Goal: Browse casually

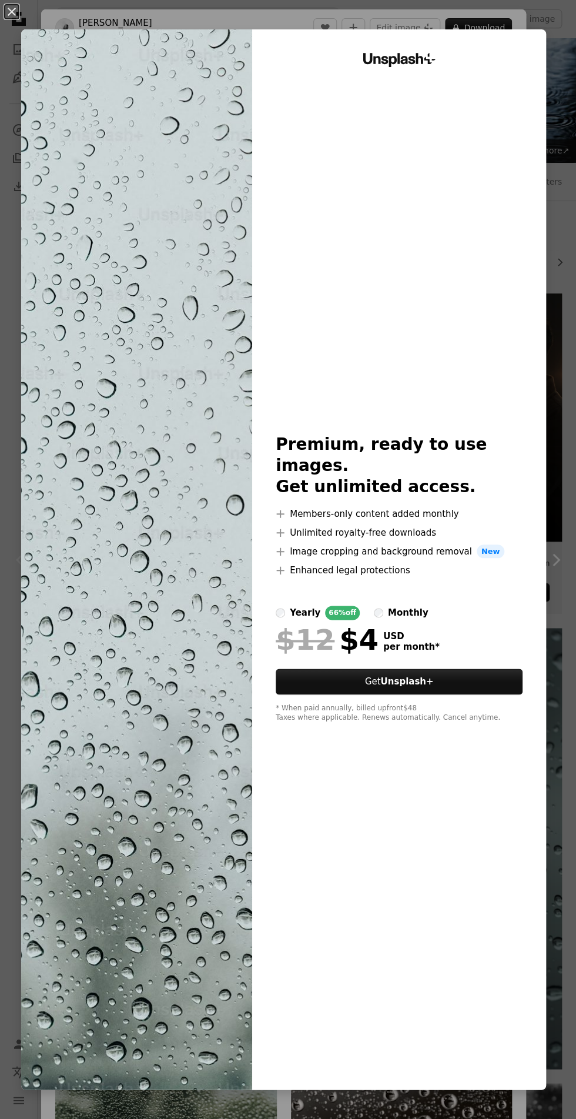
click at [135, 607] on img at bounding box center [136, 559] width 231 height 1060
click at [113, 604] on img at bounding box center [136, 559] width 231 height 1060
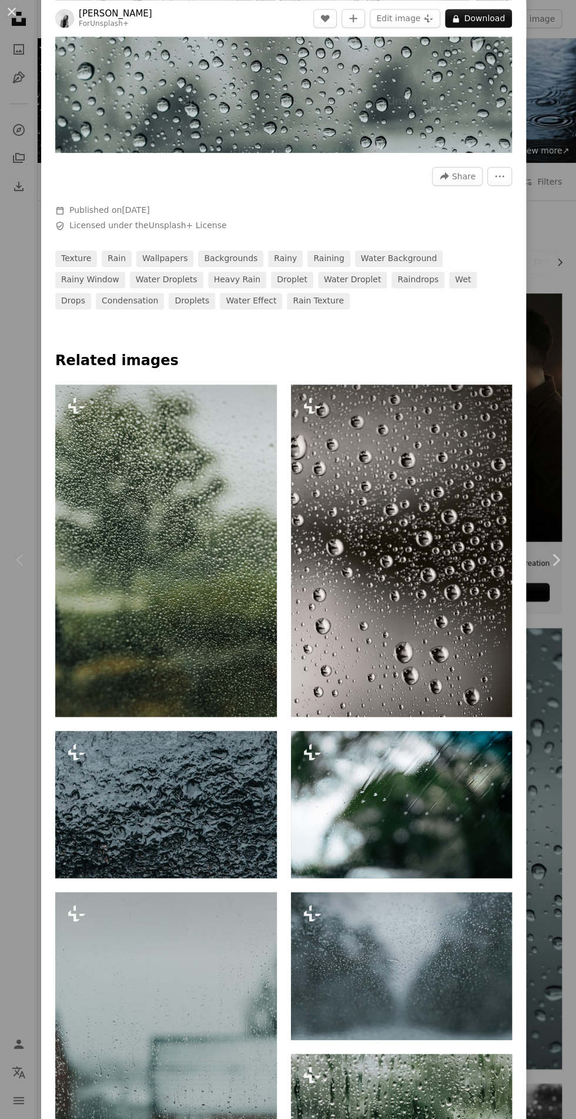
scroll to position [585, 0]
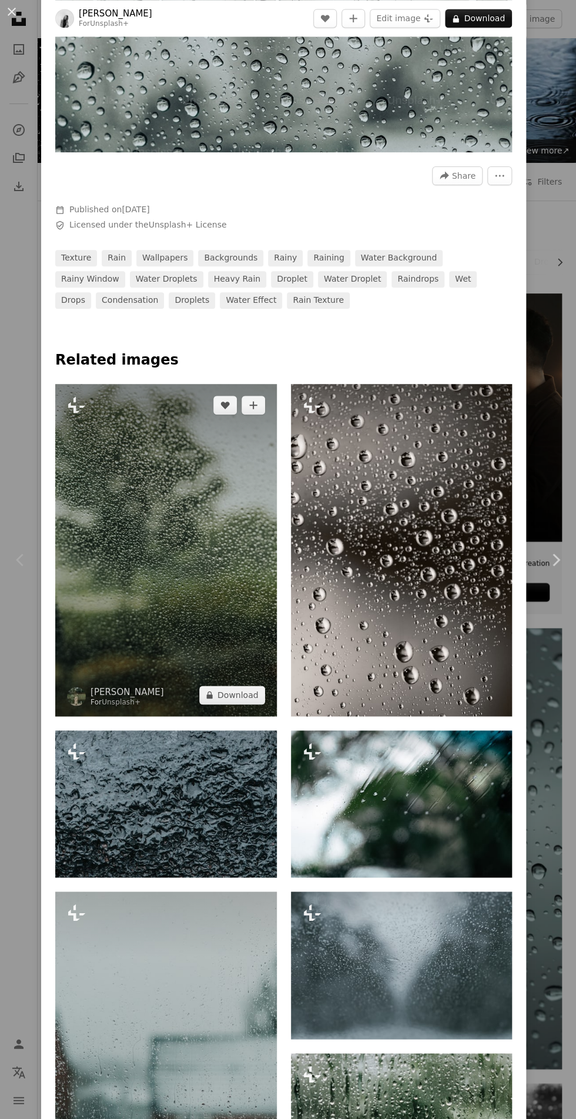
click at [190, 640] on img at bounding box center [166, 550] width 222 height 332
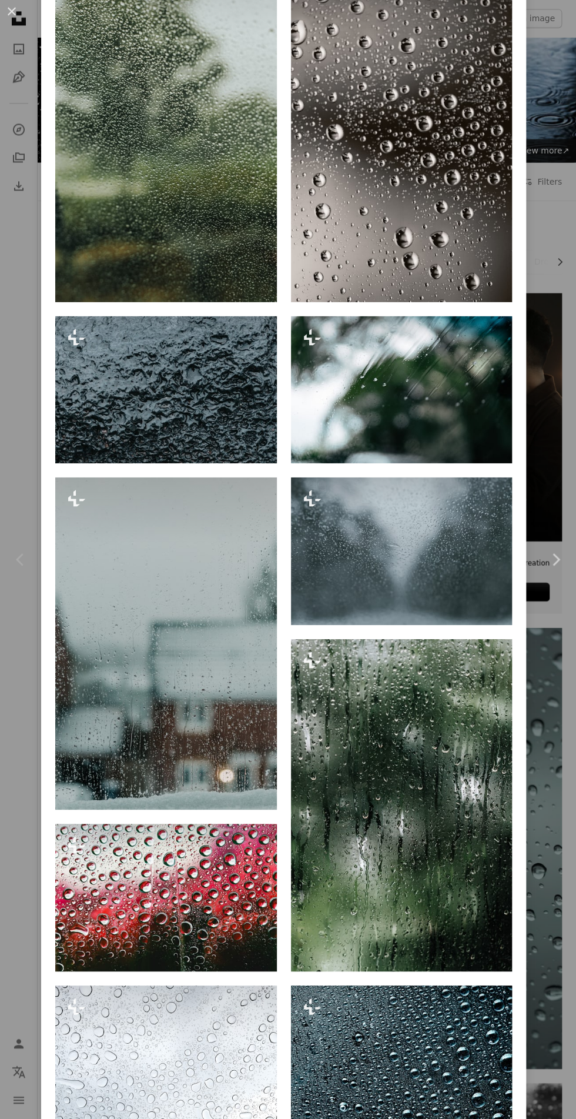
scroll to position [998, 0]
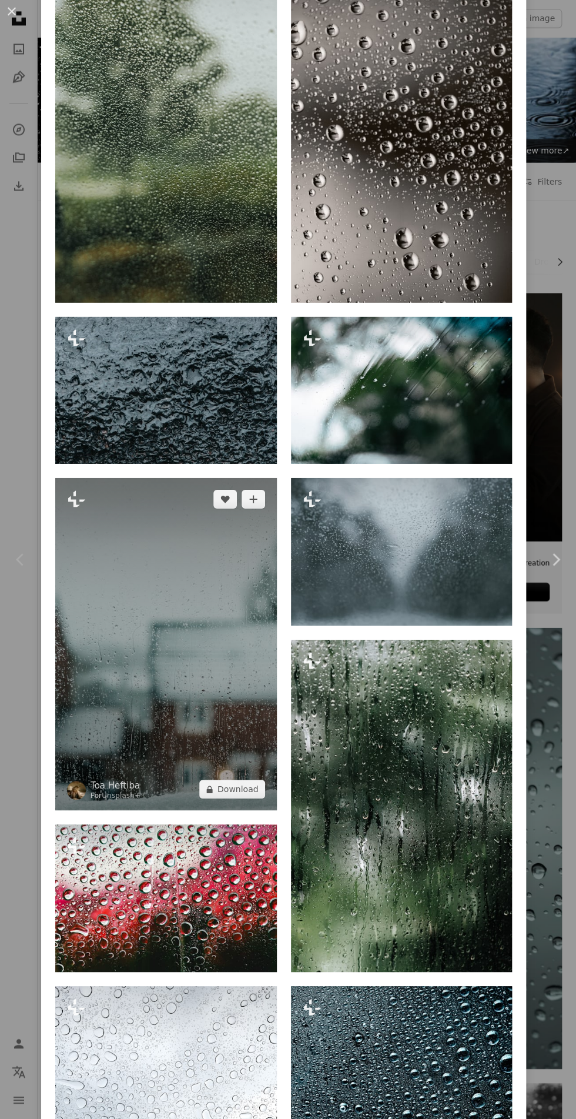
click at [188, 783] on img at bounding box center [166, 644] width 222 height 332
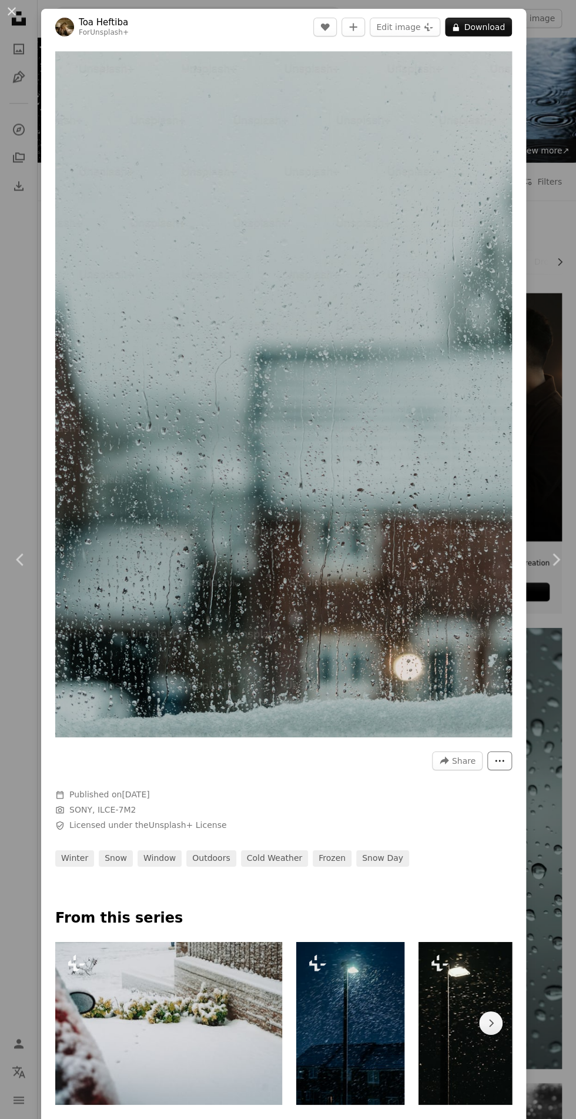
click at [505, 766] on icon "More Actions" at bounding box center [499, 760] width 11 height 11
click at [499, 32] on dialog "An X shape Chevron left Chevron right Toa Heftiba For Unsplash+ A heart A plus …" at bounding box center [288, 559] width 576 height 1119
click at [505, 26] on button "A lock Download" at bounding box center [478, 27] width 67 height 19
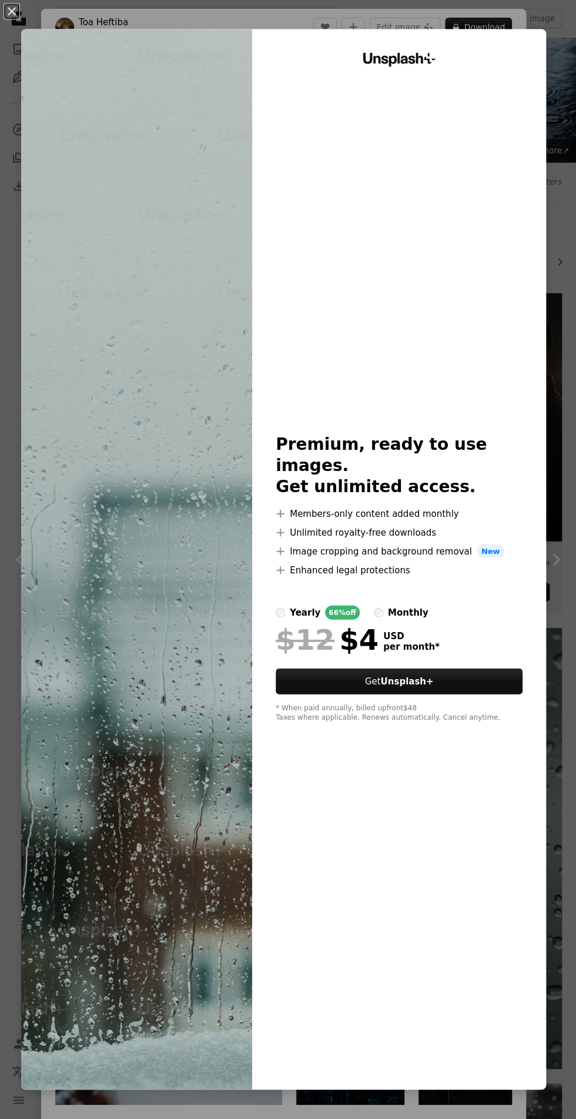
click at [179, 947] on img at bounding box center [136, 559] width 231 height 1060
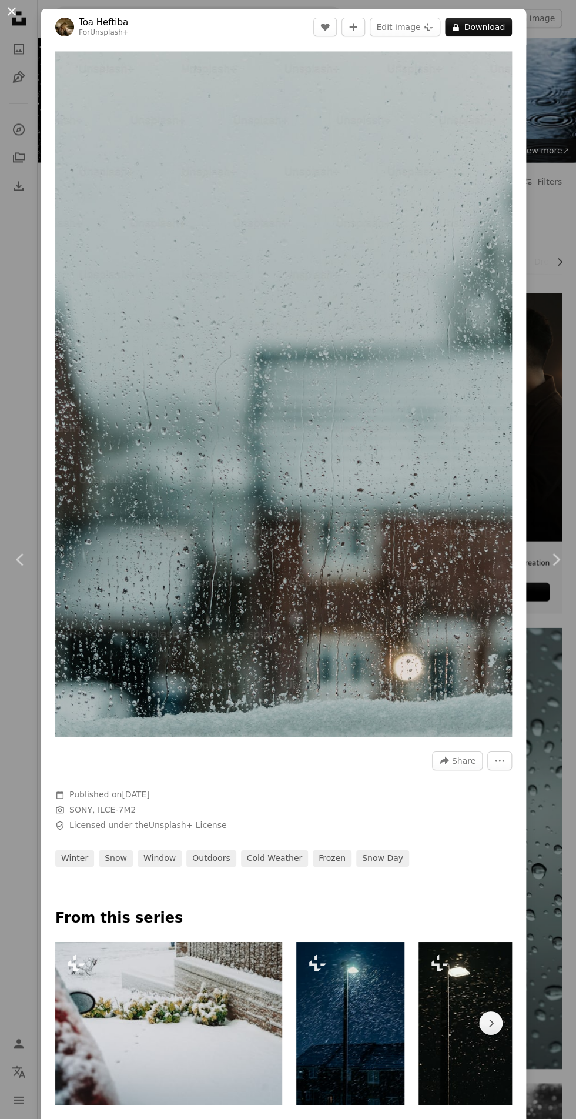
click at [18, 7] on button "An X shape" at bounding box center [12, 12] width 14 height 14
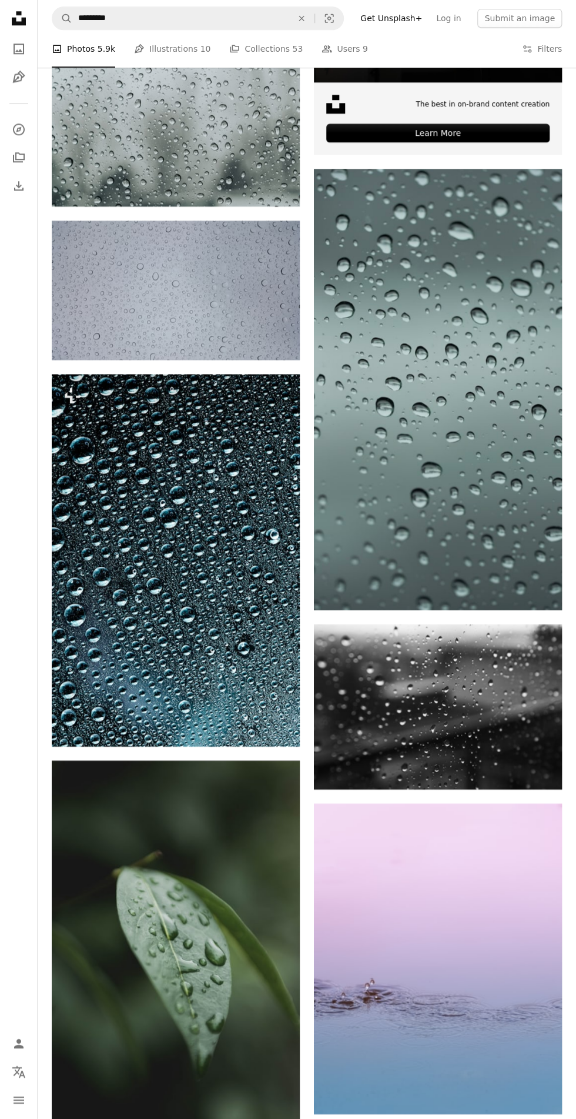
scroll to position [460, 0]
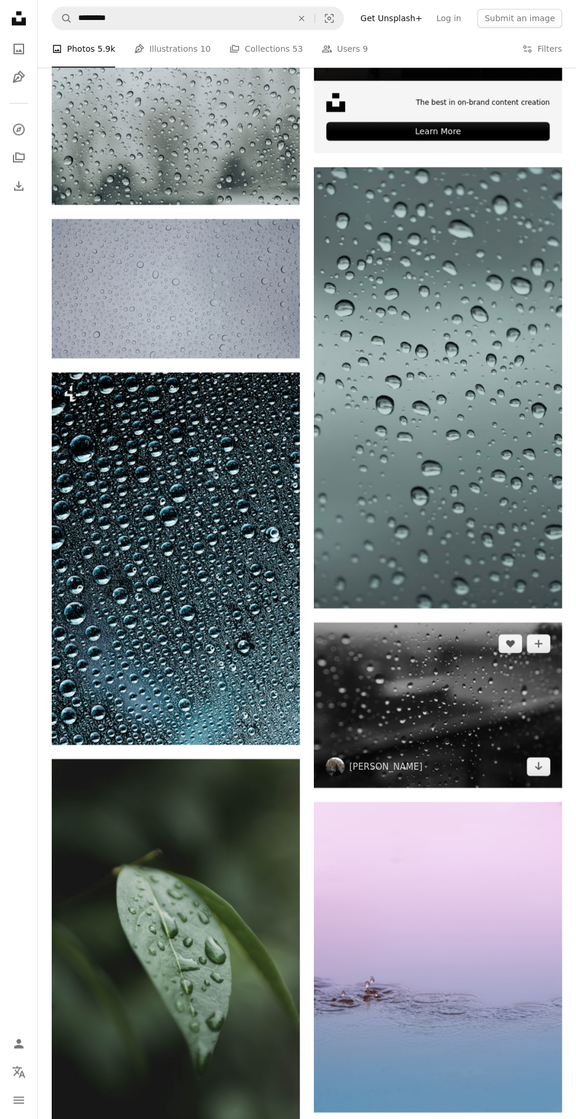
click at [442, 717] on img at bounding box center [438, 705] width 248 height 165
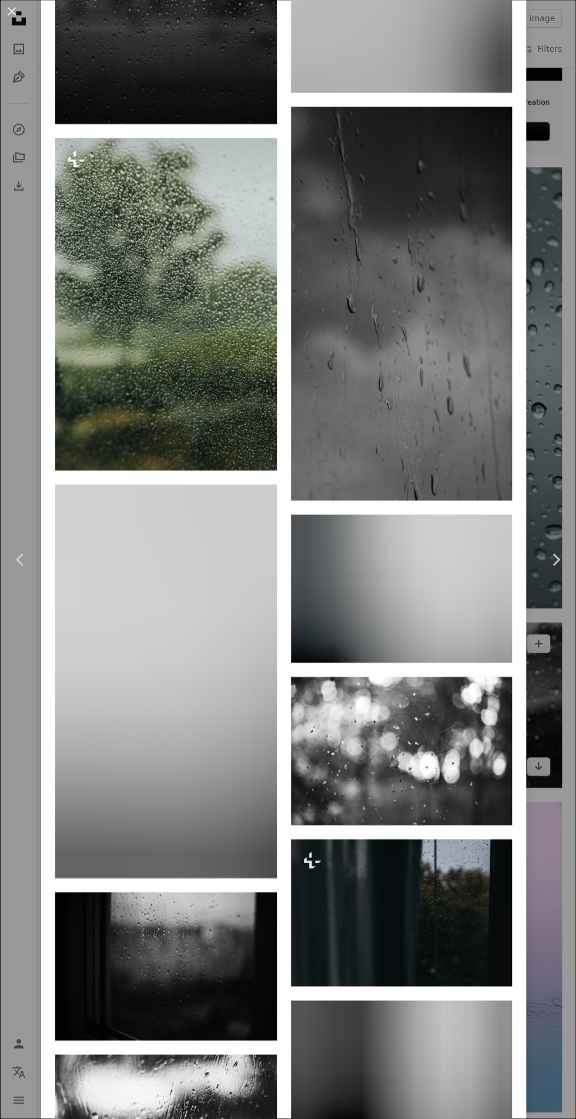
scroll to position [2752, 0]
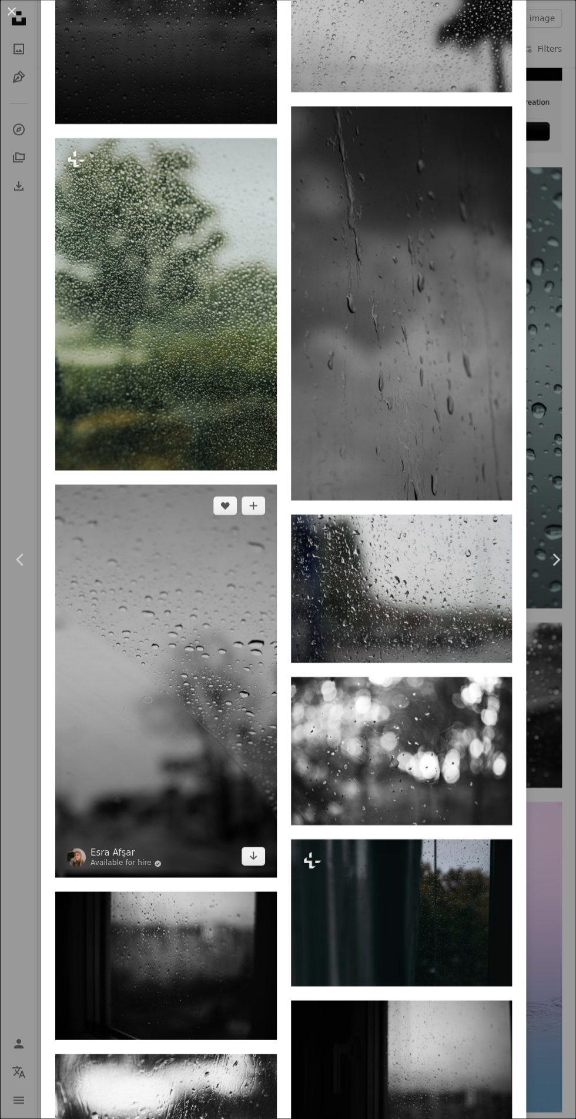
click at [204, 820] on img at bounding box center [166, 680] width 222 height 393
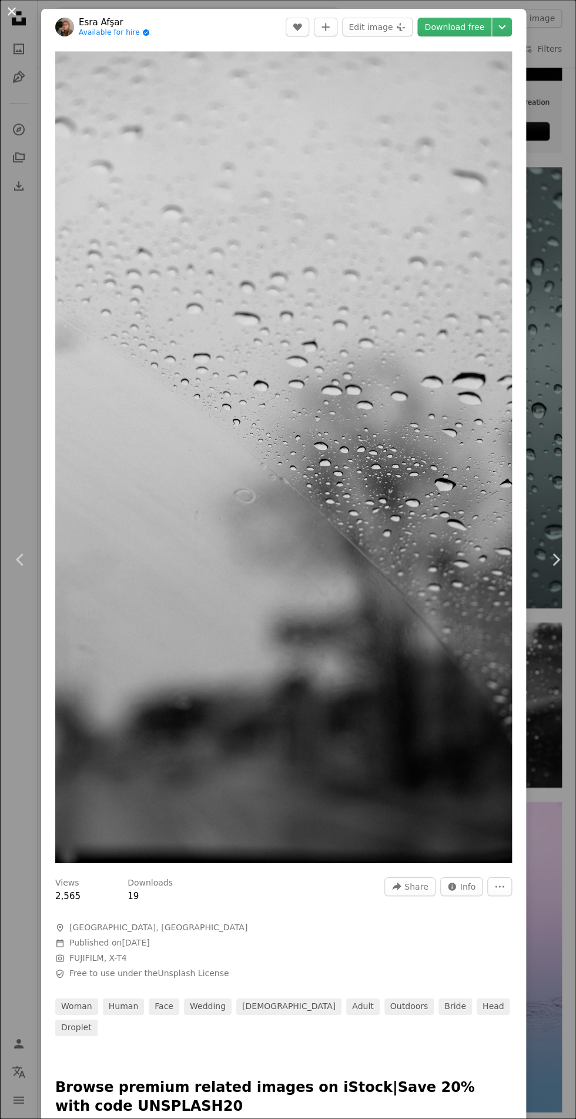
click at [19, 12] on button "An X shape" at bounding box center [12, 12] width 14 height 14
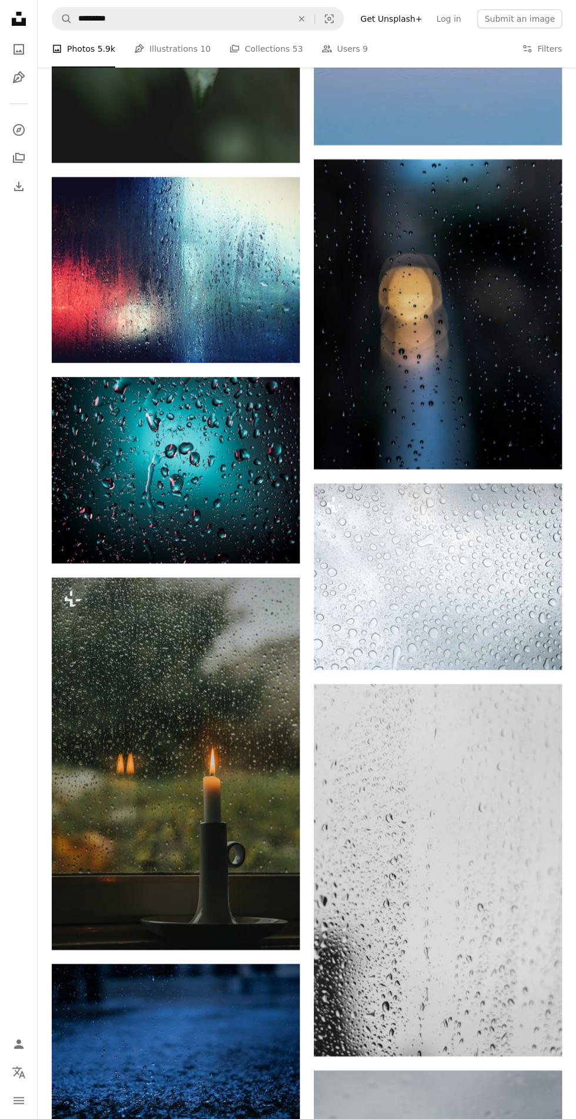
scroll to position [1435, 0]
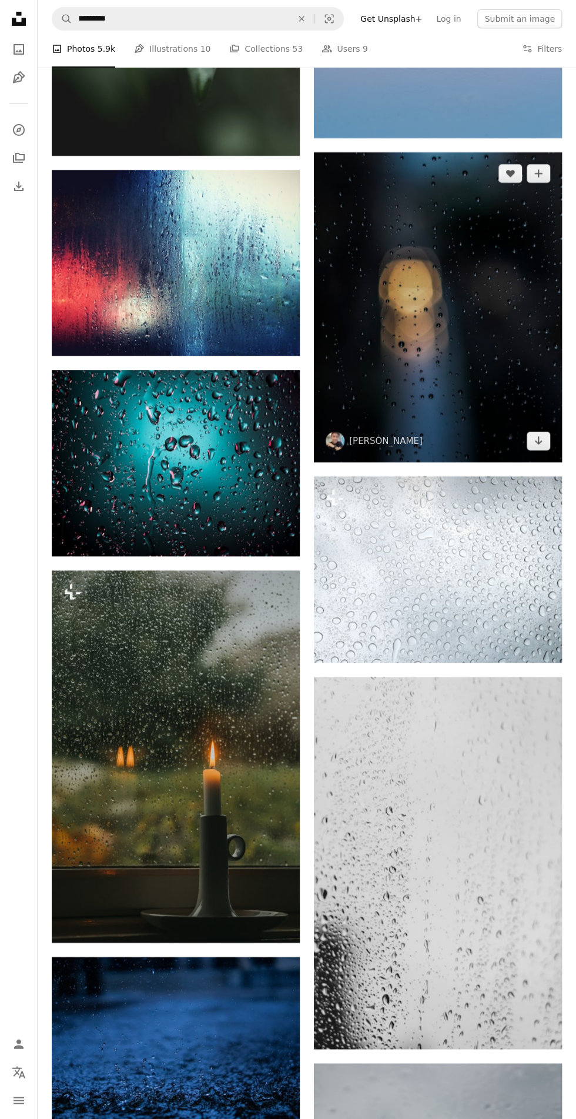
click at [463, 286] on img at bounding box center [438, 307] width 248 height 310
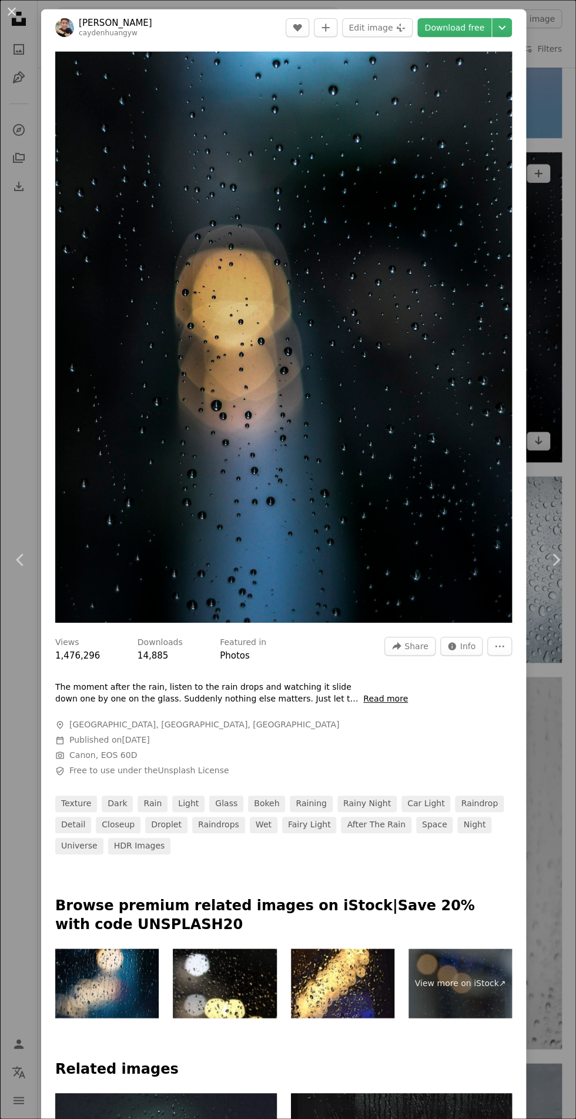
click at [19, 15] on button "An X shape" at bounding box center [12, 12] width 14 height 14
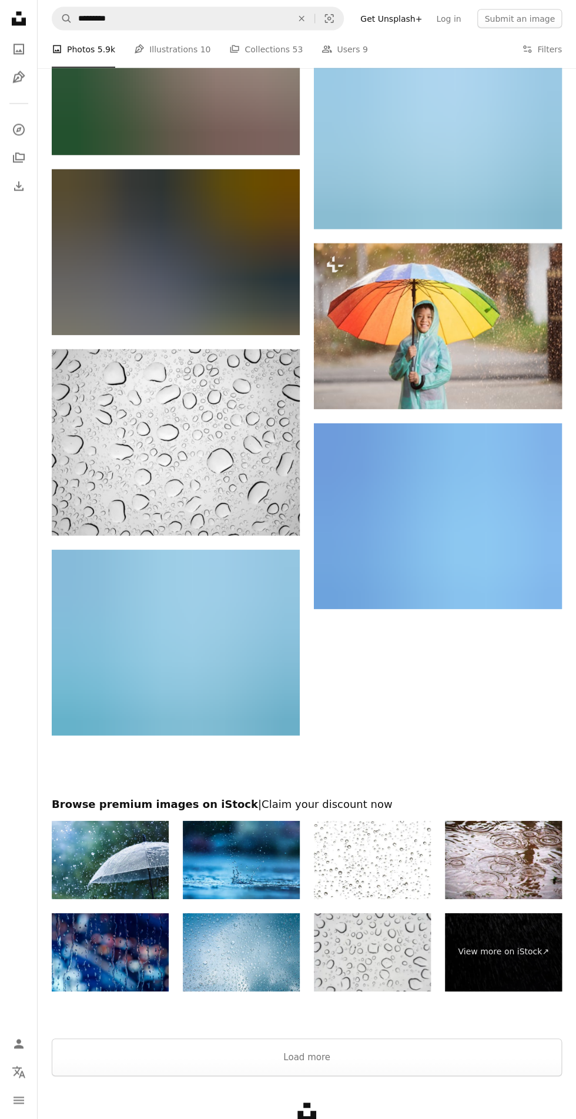
scroll to position [5431, 0]
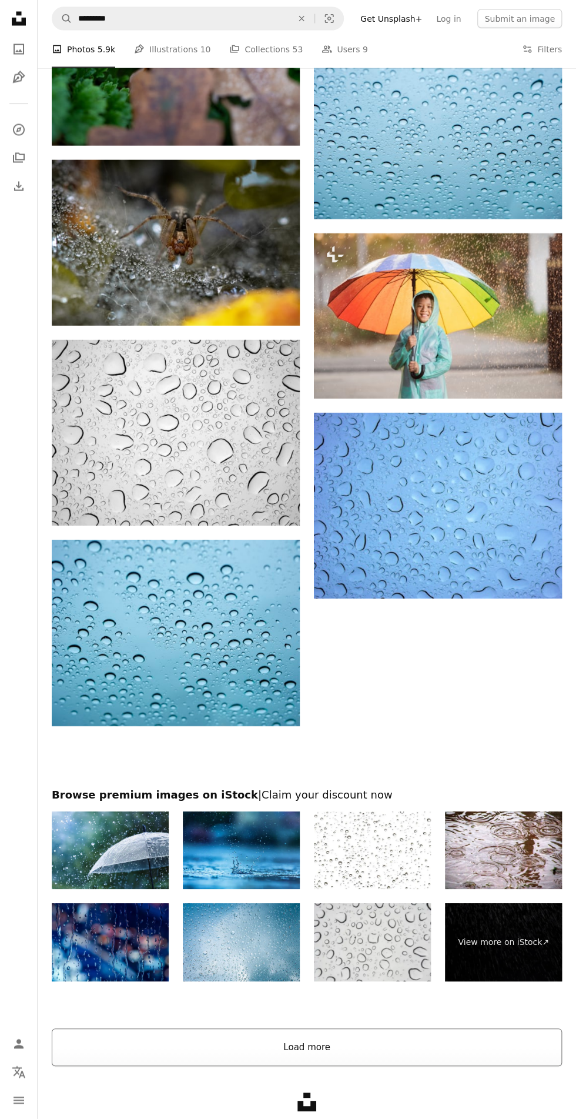
click at [298, 1046] on button "Load more" at bounding box center [307, 1047] width 510 height 38
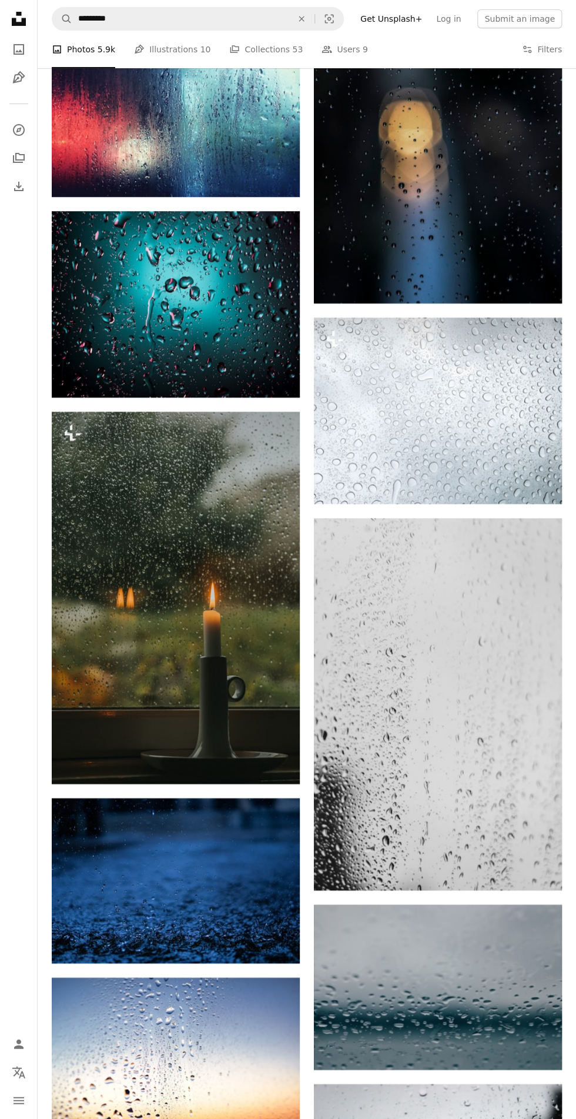
scroll to position [1593, 0]
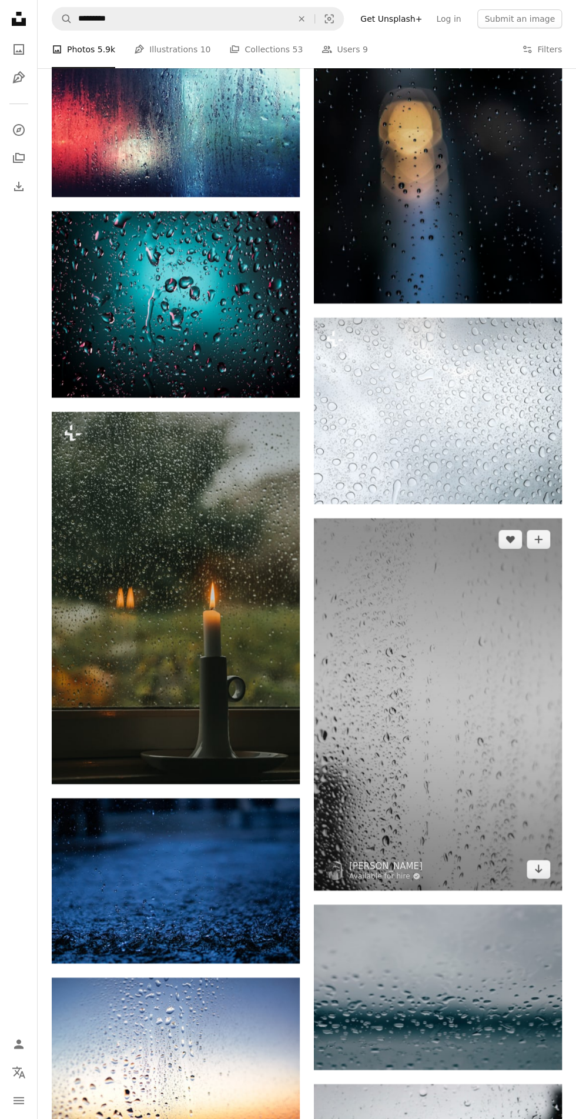
click at [491, 817] on img at bounding box center [438, 704] width 248 height 372
click at [457, 758] on img at bounding box center [438, 704] width 248 height 372
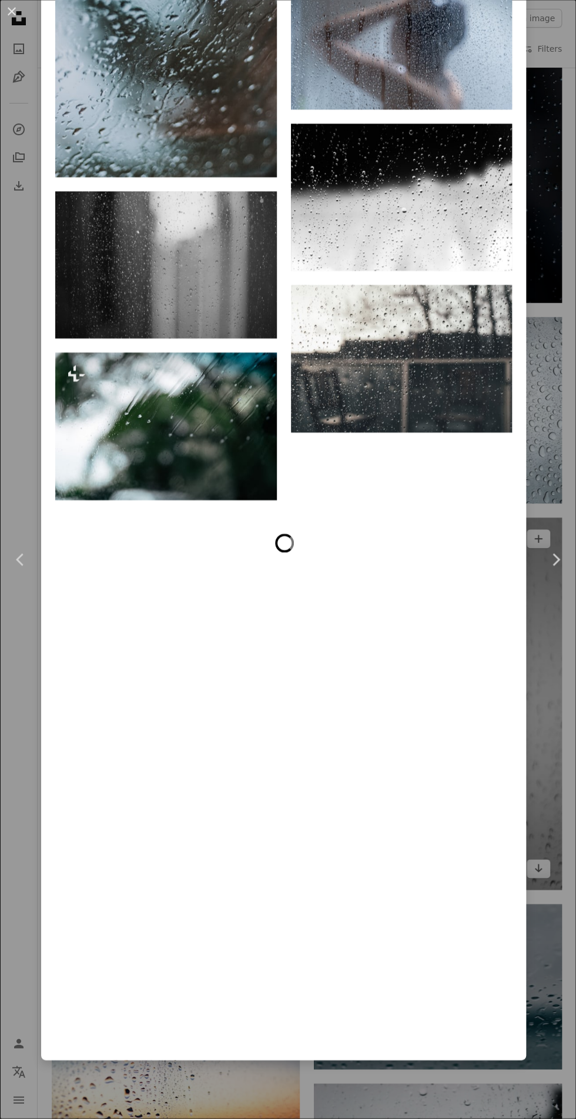
scroll to position [1593, 0]
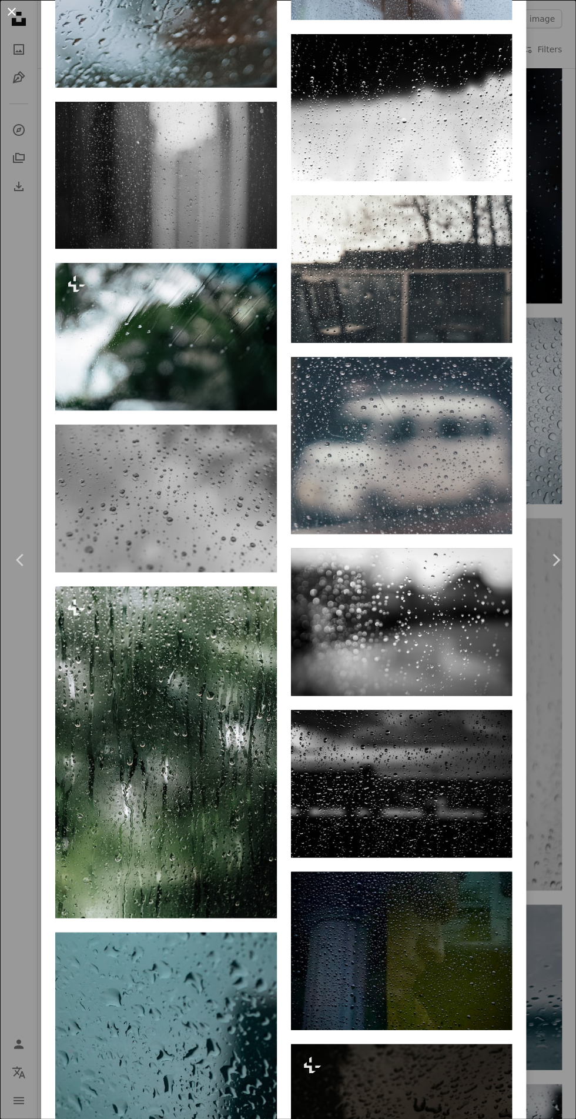
click at [19, 19] on button "An X shape" at bounding box center [12, 12] width 14 height 14
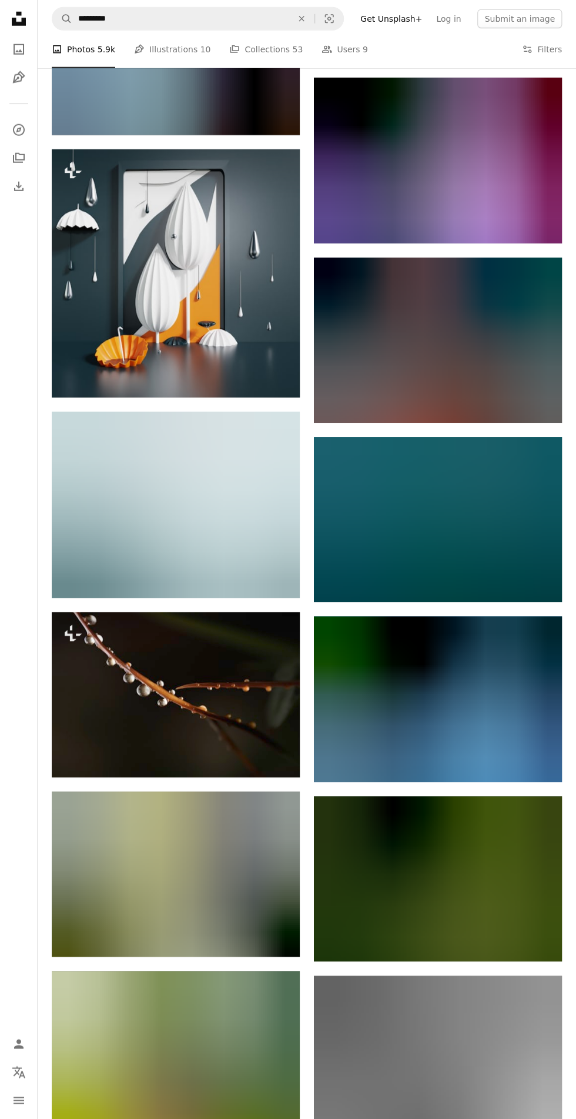
scroll to position [19658, 0]
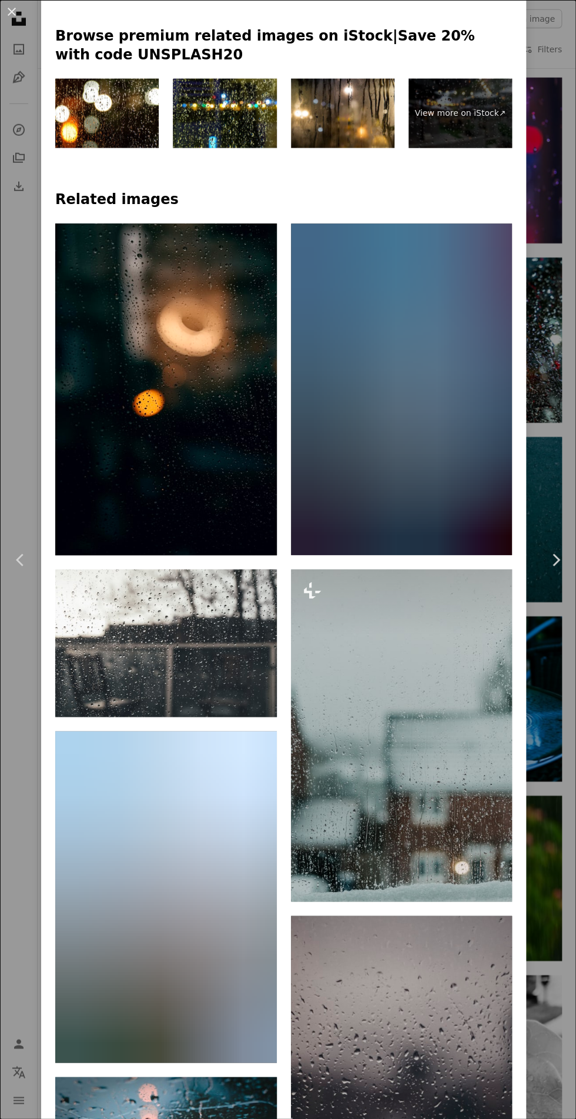
scroll to position [880, 0]
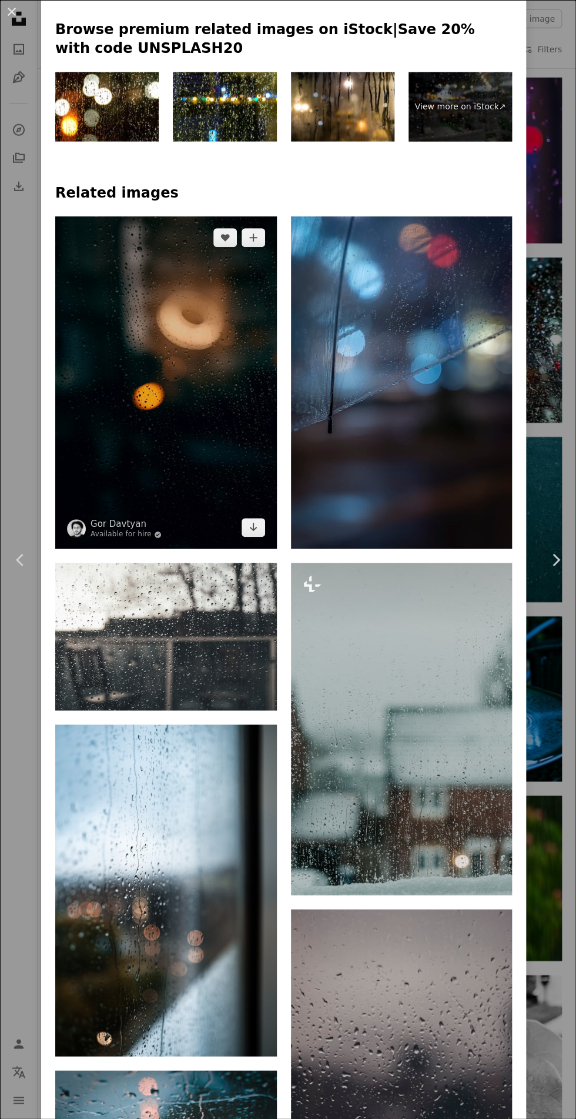
click at [186, 489] on img at bounding box center [166, 382] width 222 height 332
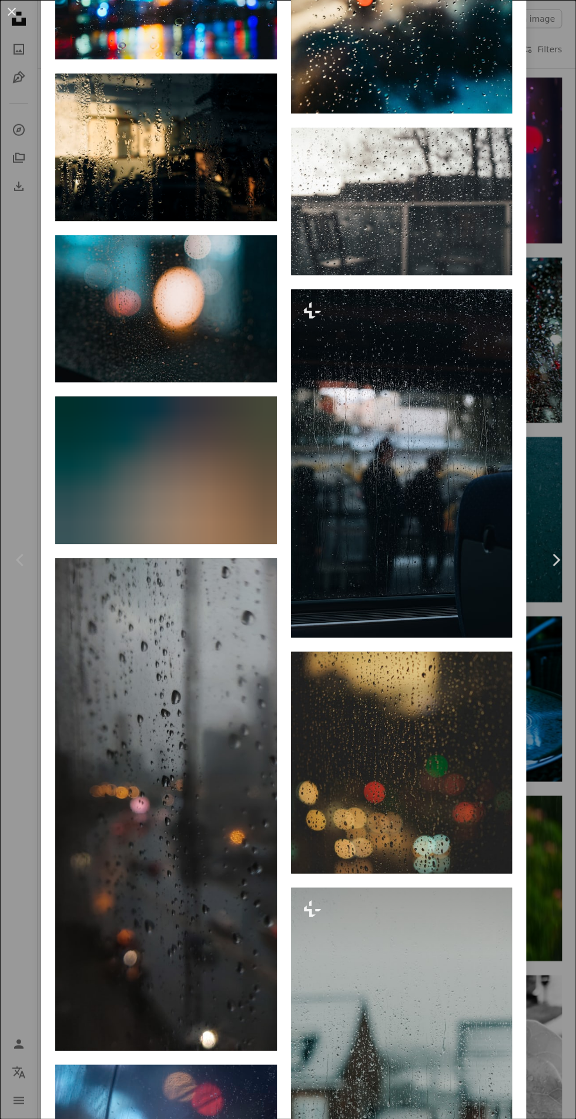
scroll to position [1924, 0]
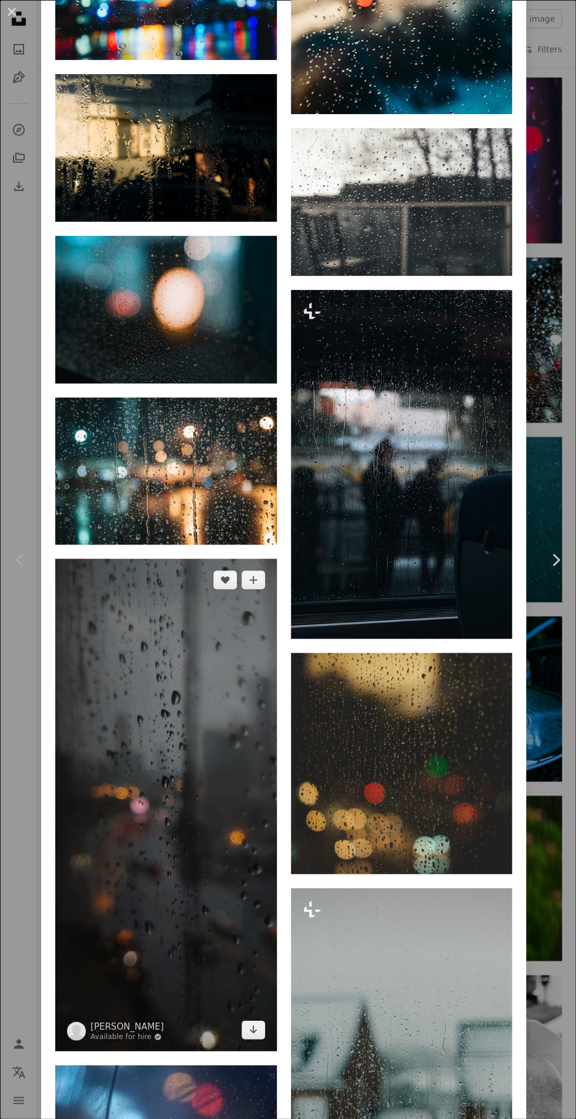
click at [208, 957] on img at bounding box center [166, 805] width 222 height 492
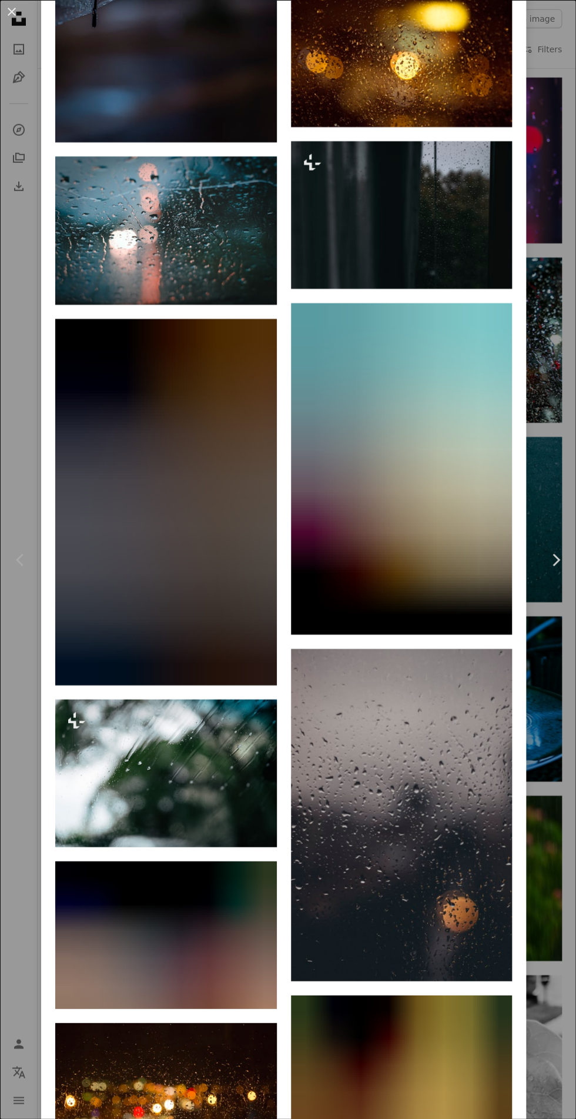
scroll to position [3182, 0]
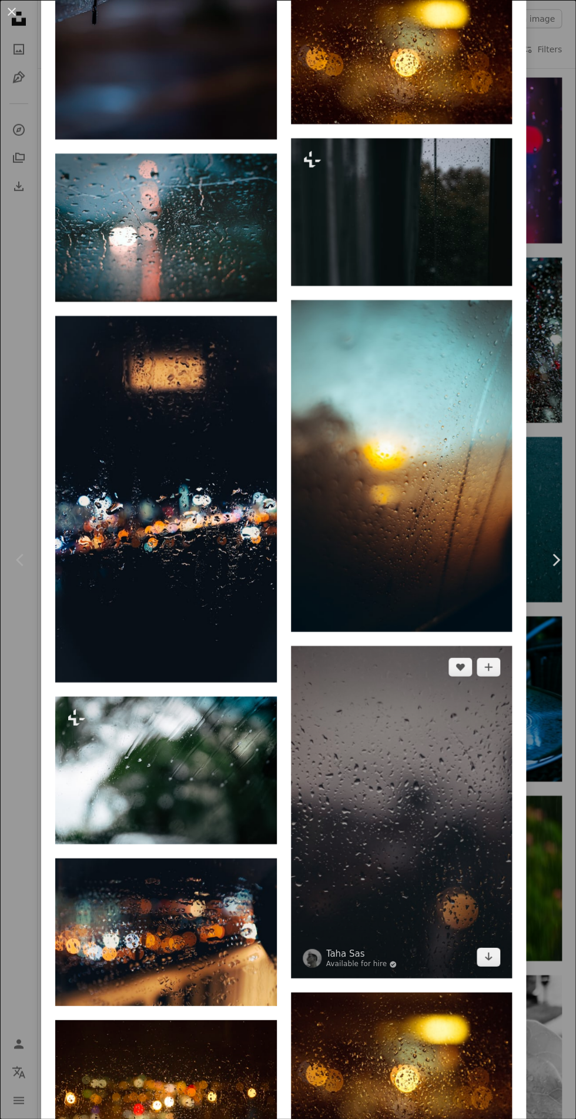
click at [412, 871] on img at bounding box center [402, 812] width 222 height 332
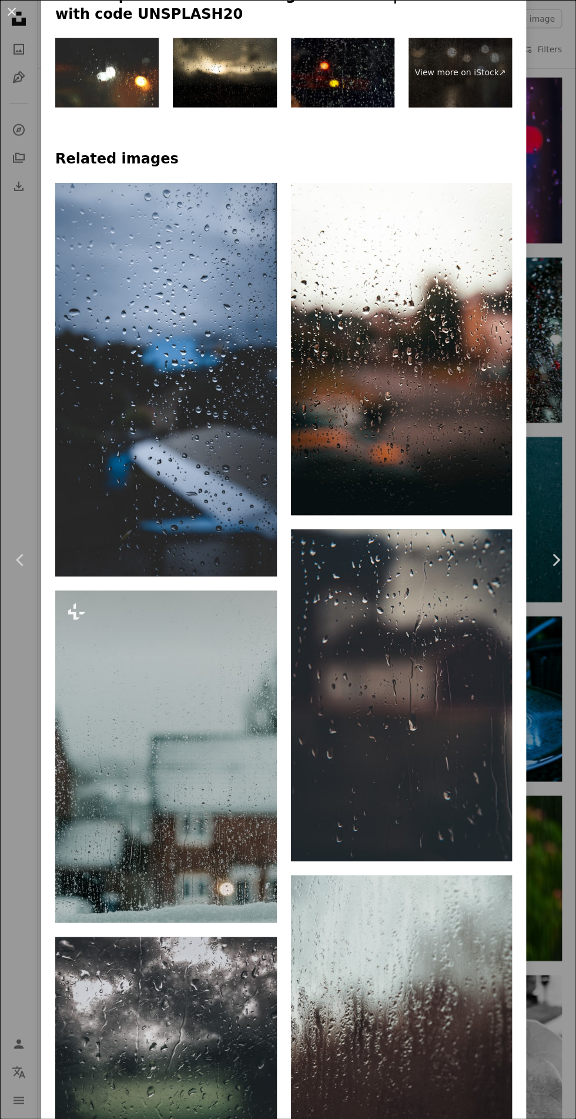
scroll to position [928, 0]
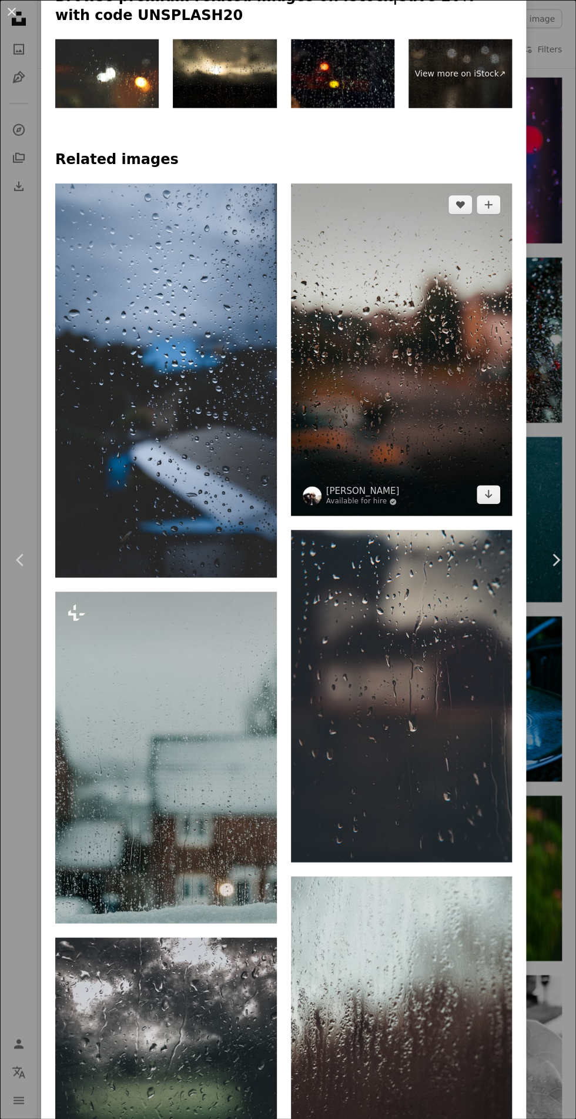
click at [430, 452] on img at bounding box center [402, 349] width 222 height 332
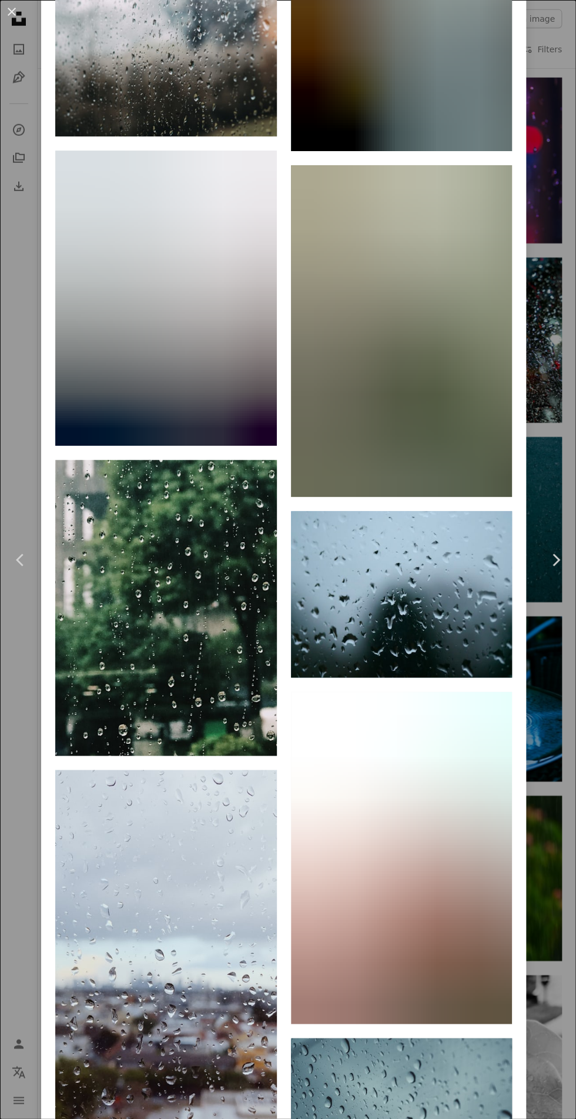
scroll to position [6559, 0]
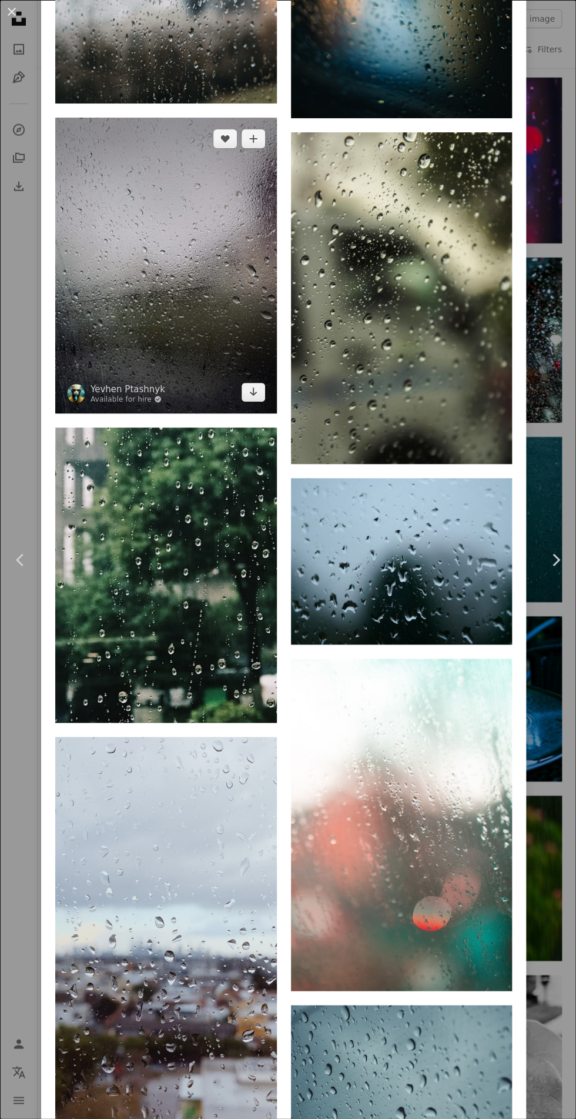
click at [132, 413] on img at bounding box center [166, 265] width 222 height 295
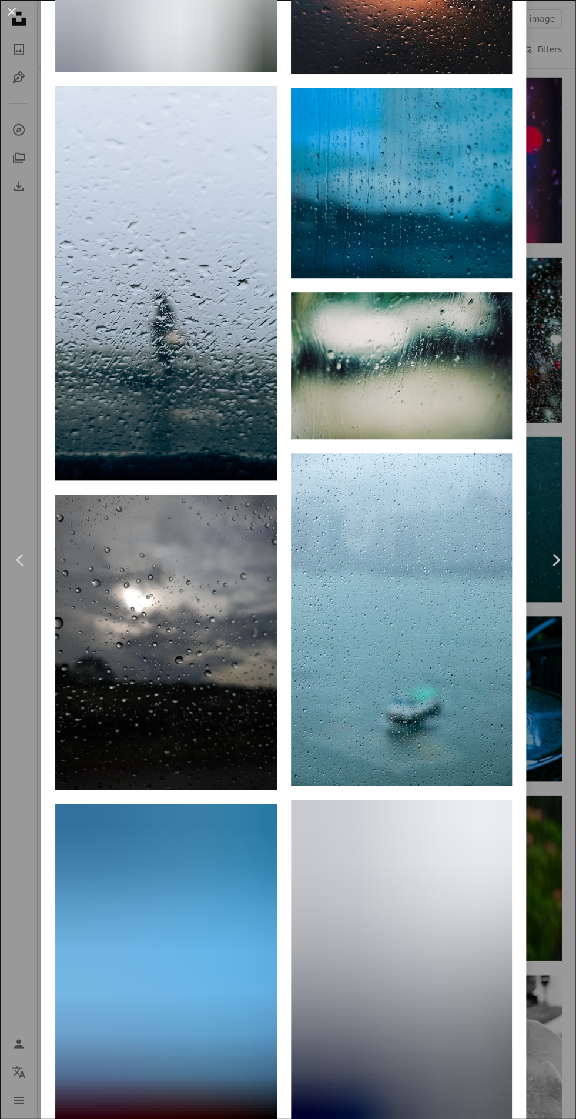
scroll to position [7726, 0]
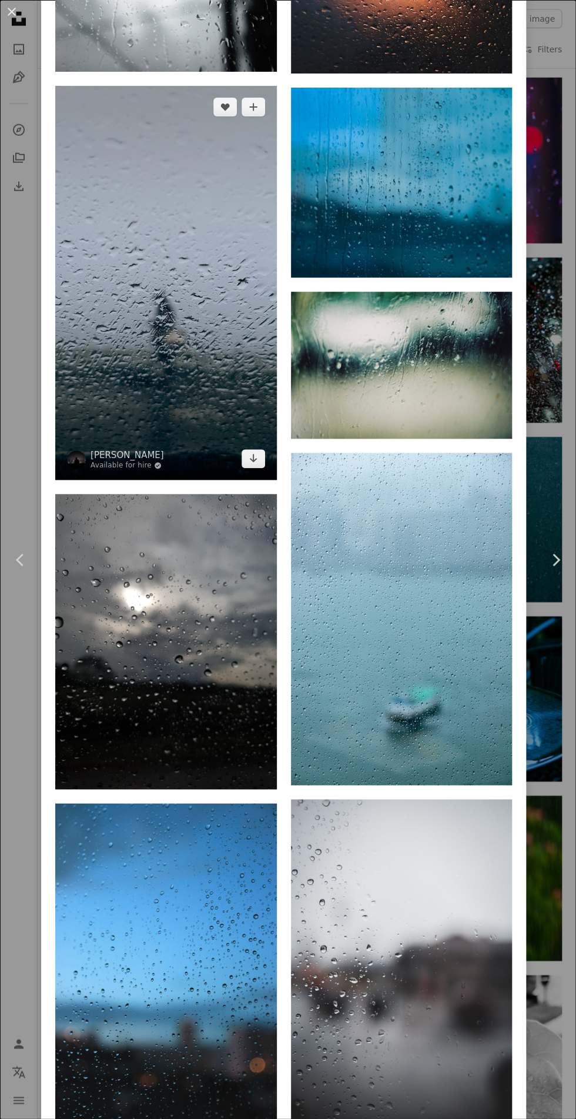
click at [156, 479] on img at bounding box center [166, 282] width 222 height 393
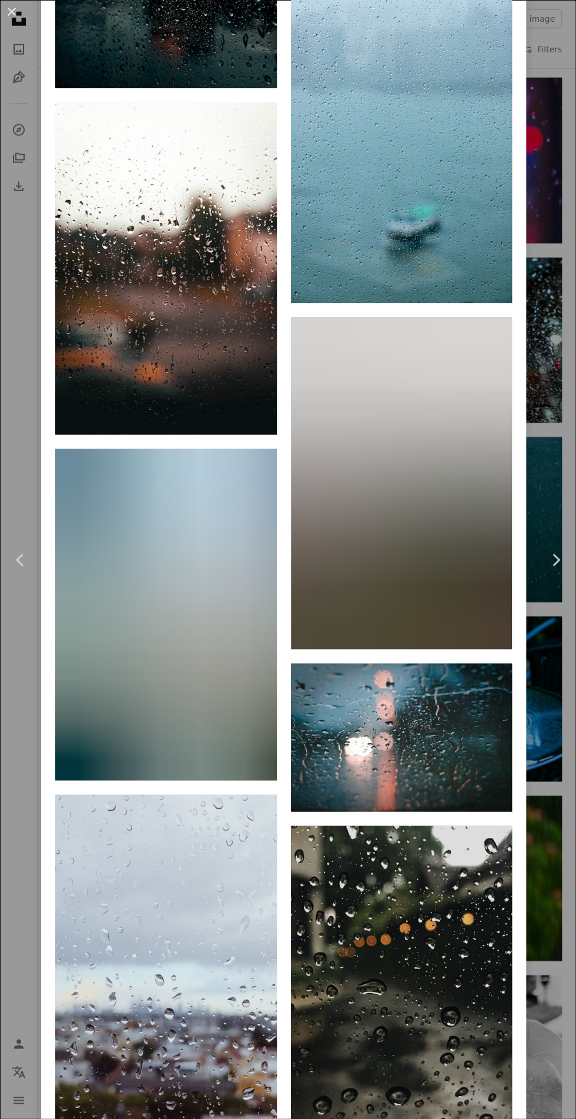
scroll to position [5113, 0]
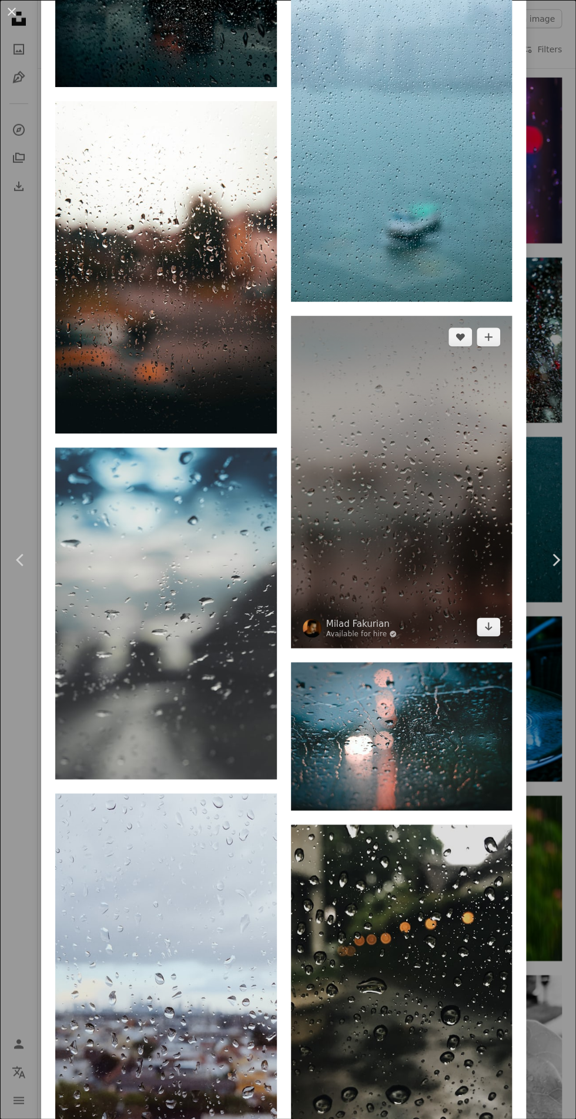
click at [387, 648] on img at bounding box center [402, 482] width 222 height 332
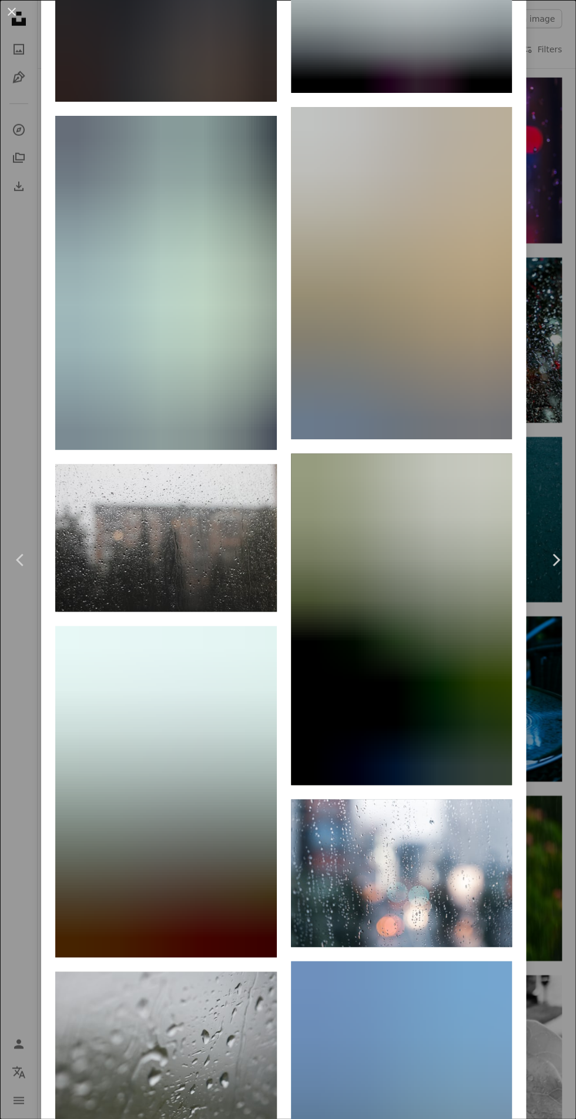
scroll to position [19424, 0]
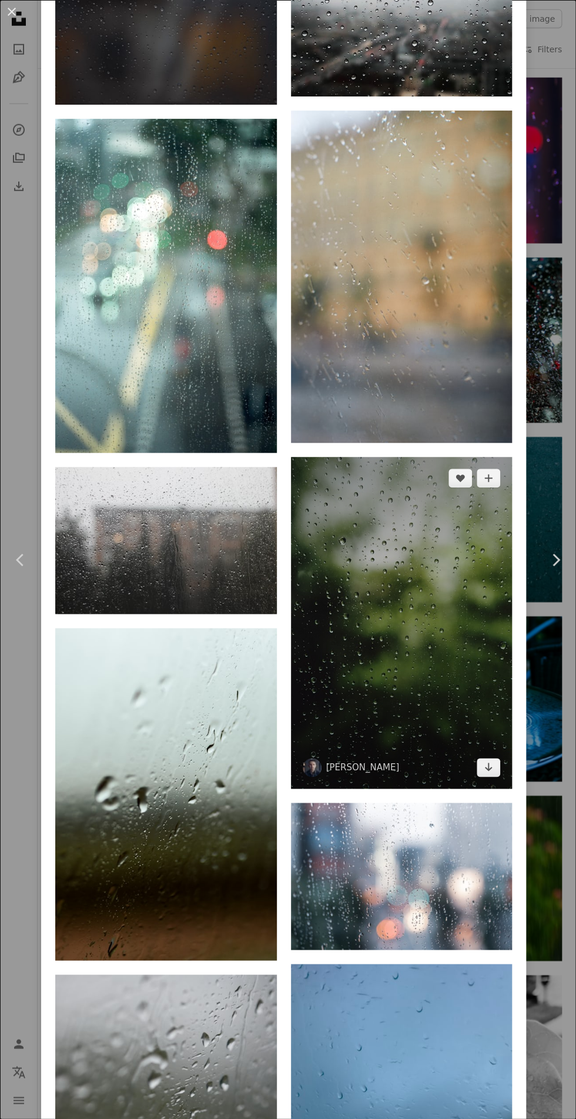
click at [380, 788] on img at bounding box center [402, 623] width 222 height 332
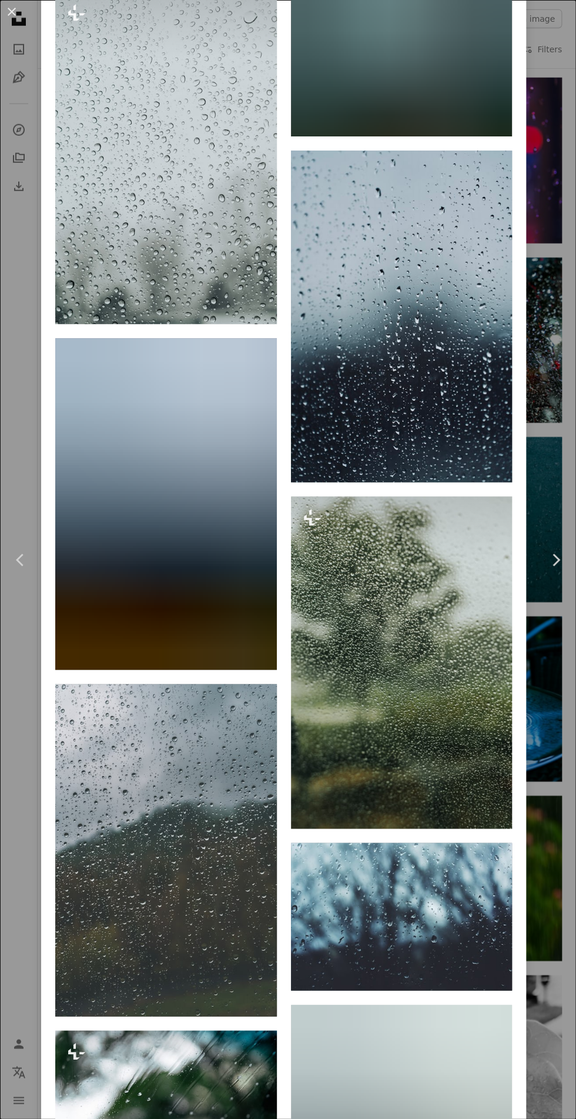
scroll to position [3322, 0]
